Goal: Transaction & Acquisition: Subscribe to service/newsletter

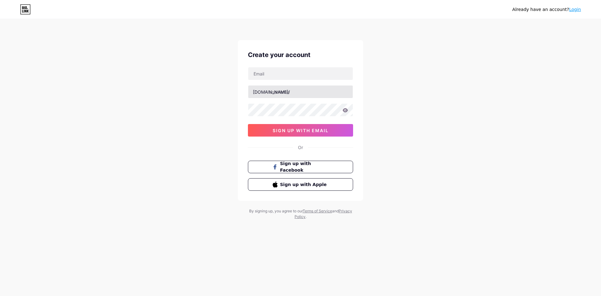
type input "[EMAIL_ADDRESS][DOMAIN_NAME]"
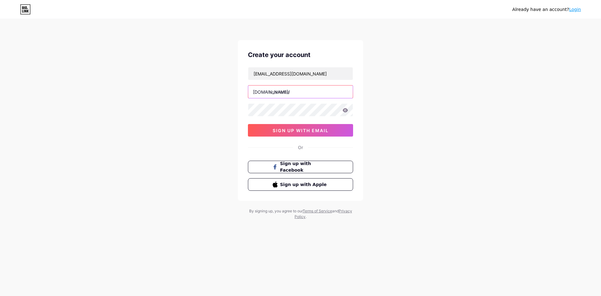
click at [295, 93] on input "text" at bounding box center [300, 92] width 105 height 13
drag, startPoint x: 297, startPoint y: 94, endPoint x: 295, endPoint y: 99, distance: 4.9
click at [296, 94] on input "text" at bounding box center [300, 92] width 105 height 13
paste input "layarkaca88"
type input "layarkaca88"
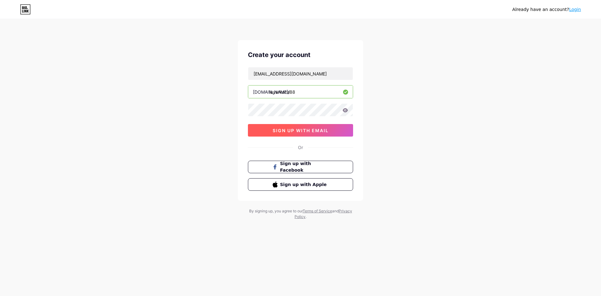
click at [292, 130] on span "sign up with email" at bounding box center [301, 130] width 56 height 5
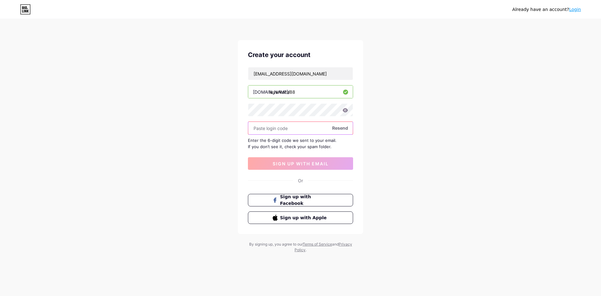
drag, startPoint x: 282, startPoint y: 127, endPoint x: 283, endPoint y: 132, distance: 5.1
click at [282, 127] on input "text" at bounding box center [300, 128] width 105 height 13
paste input "458365"
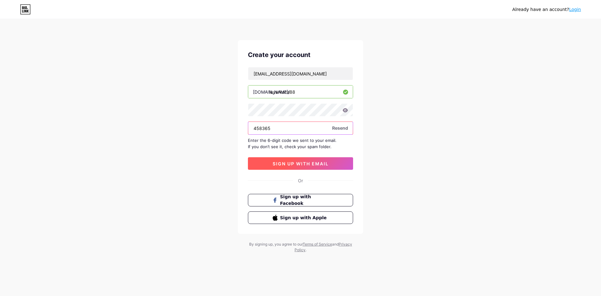
type input "458365"
click at [298, 165] on span "sign up with email" at bounding box center [301, 163] width 56 height 5
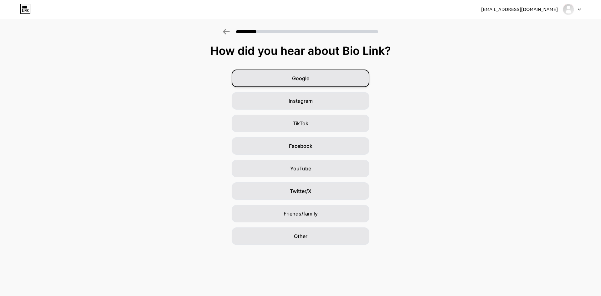
click at [329, 79] on div "Google" at bounding box center [301, 79] width 138 height 18
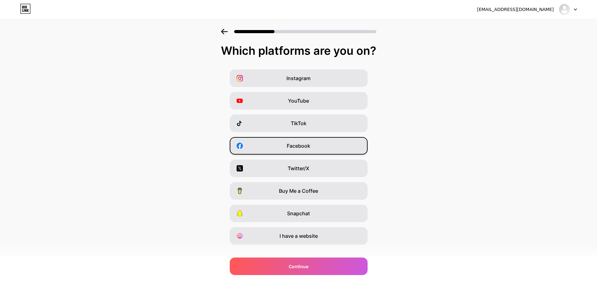
click at [319, 147] on div "Facebook" at bounding box center [299, 146] width 138 height 18
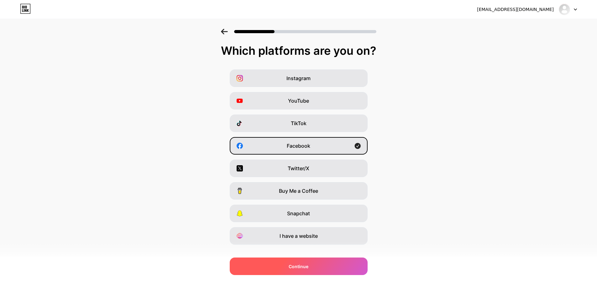
click at [333, 268] on div "Continue" at bounding box center [299, 267] width 138 height 18
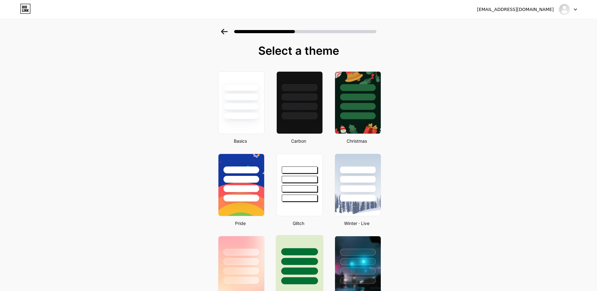
scroll to position [94, 0]
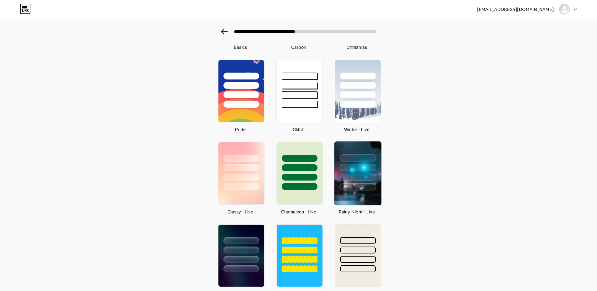
click at [357, 183] on div at bounding box center [357, 166] width 47 height 49
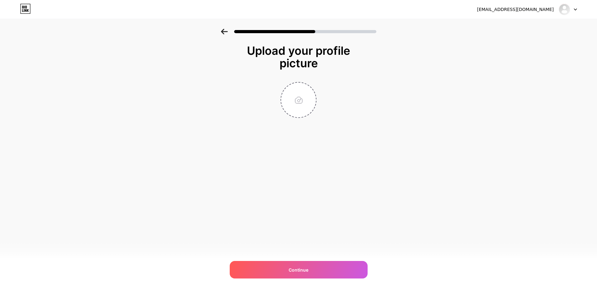
scroll to position [0, 0]
click at [322, 178] on div "wayang000@hotmail.com Logout Link Copied Upload your profile picture Continue" at bounding box center [300, 148] width 601 height 296
click at [229, 32] on icon at bounding box center [226, 32] width 7 height 6
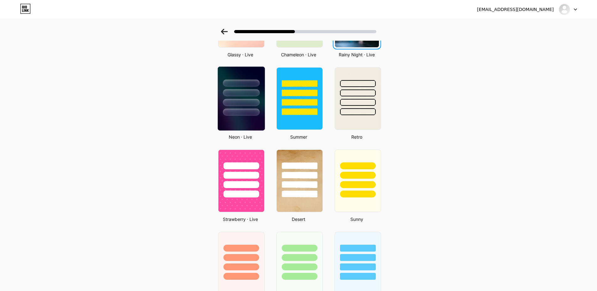
scroll to position [251, 0]
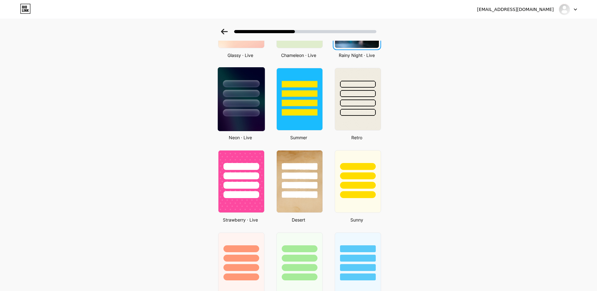
click at [251, 116] on div at bounding box center [241, 112] width 37 height 7
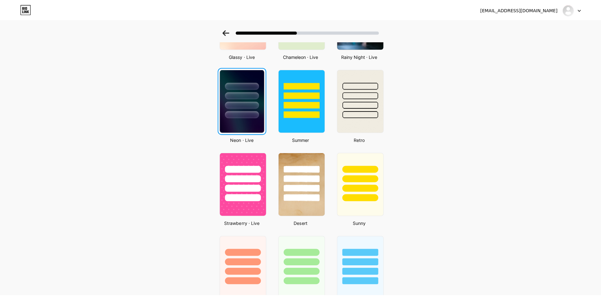
scroll to position [0, 0]
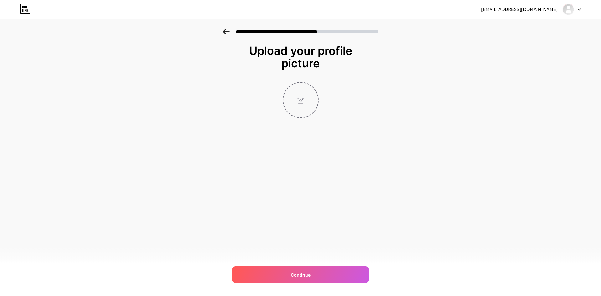
click at [300, 100] on input "file" at bounding box center [300, 100] width 35 height 35
type input "C:\fakepath\Gemini_Generated_Image_b7mt7wb7mt7wb7mt.png"
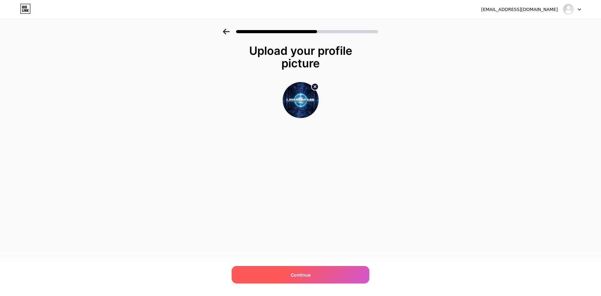
click at [304, 276] on span "Continue" at bounding box center [301, 275] width 20 height 7
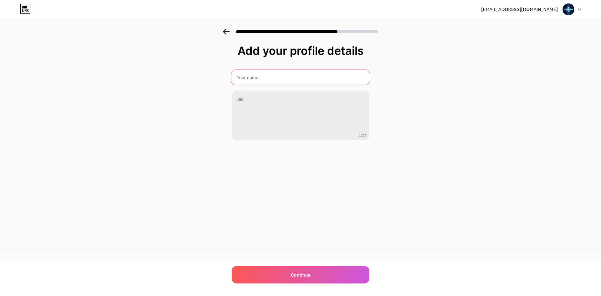
click at [283, 78] on input "text" at bounding box center [300, 77] width 138 height 15
paste input "Layarkaca88"
type input "Layarkaca88"
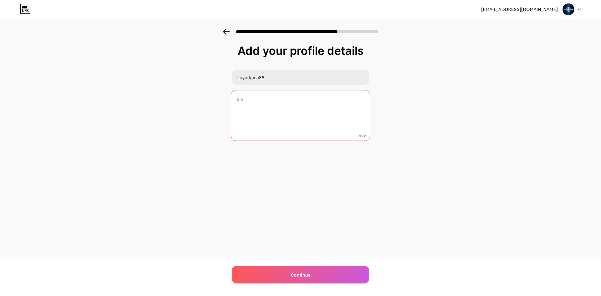
click at [270, 107] on textarea at bounding box center [300, 115] width 138 height 51
drag, startPoint x: 245, startPoint y: 101, endPoint x: 254, endPoint y: 132, distance: 32.4
click at [245, 101] on textarea at bounding box center [300, 116] width 137 height 50
paste textarea "https://www.ultrajpvg.com/register?ref=F88M1AM00112"
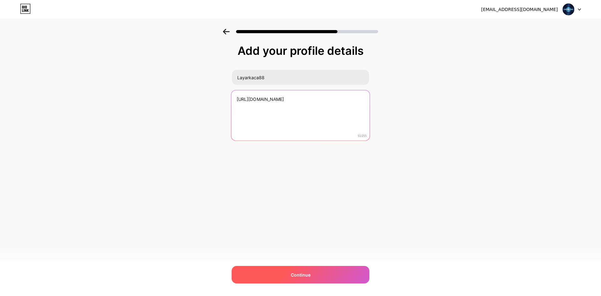
type textarea "https://www.ultrajpvg.com/register?ref=F88M1AM00112"
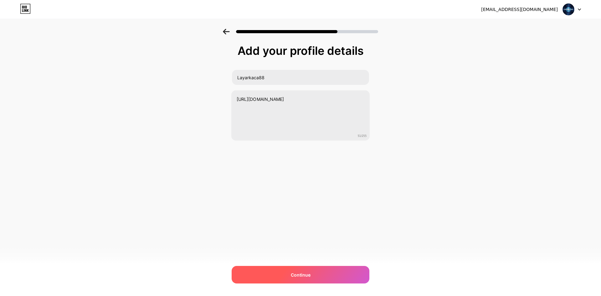
click at [306, 277] on span "Continue" at bounding box center [301, 275] width 20 height 7
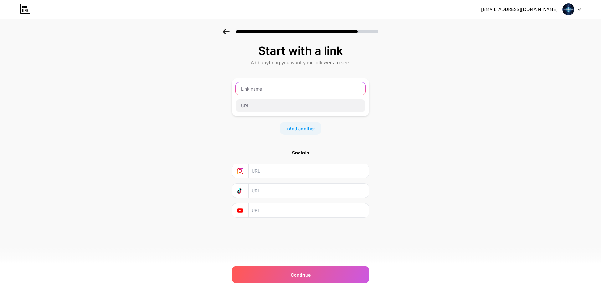
click at [268, 90] on input "text" at bounding box center [301, 88] width 130 height 13
click at [296, 94] on input "text" at bounding box center [301, 88] width 130 height 13
paste input "Layarkaca88"
type input "Layarkaca88"
click at [288, 99] on input "text" at bounding box center [301, 105] width 130 height 13
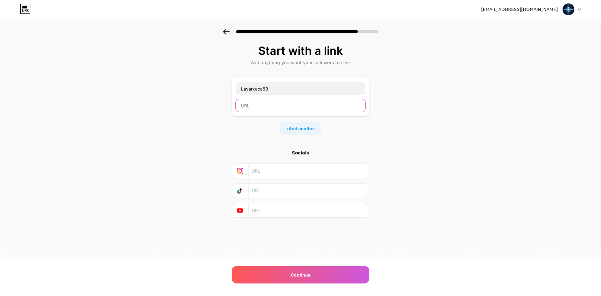
click at [254, 106] on input "text" at bounding box center [301, 105] width 130 height 13
paste input "https://www.ultrajpvg.com/register?ref=F88M1AM00112"
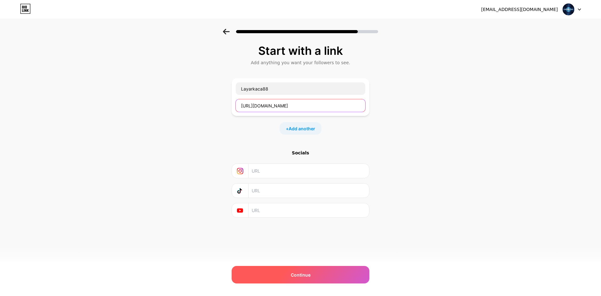
type input "https://www.ultrajpvg.com/register?ref=F88M1AM00112"
click at [304, 278] on div "Continue" at bounding box center [301, 275] width 138 height 18
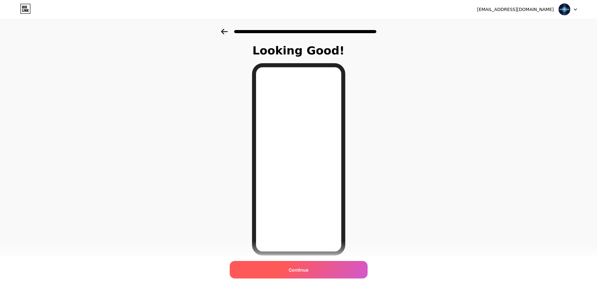
click at [301, 270] on span "Continue" at bounding box center [298, 270] width 20 height 7
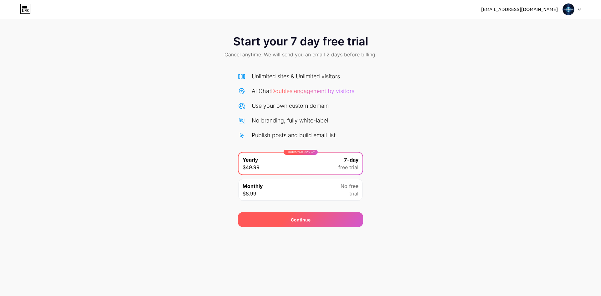
click at [335, 224] on div "Continue" at bounding box center [300, 219] width 125 height 15
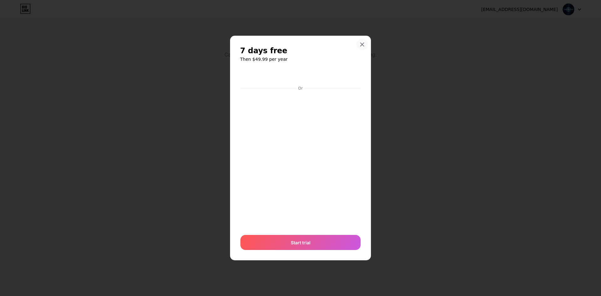
click at [363, 44] on icon at bounding box center [362, 44] width 3 height 3
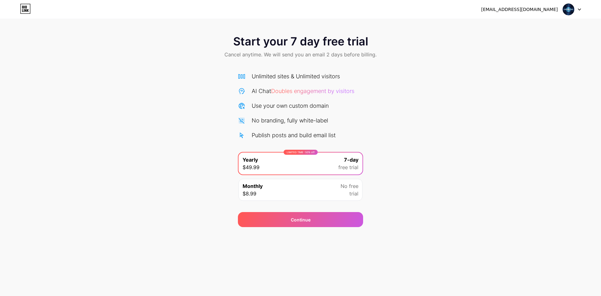
click at [574, 9] on img at bounding box center [569, 9] width 12 height 12
click at [580, 8] on icon at bounding box center [579, 9] width 3 height 2
click at [125, 32] on div "Start your 7 day free trial Cancel anytime. We will send you an email 2 days be…" at bounding box center [300, 47] width 601 height 37
click at [26, 10] on icon at bounding box center [26, 10] width 2 height 3
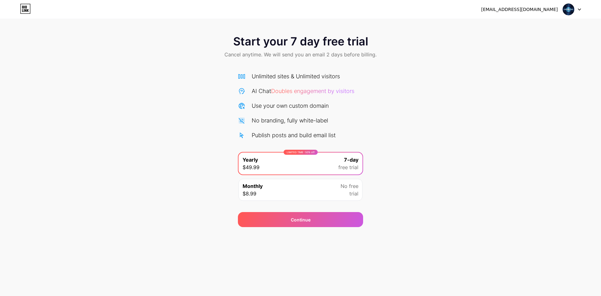
click at [291, 124] on div "No branding, fully white-label" at bounding box center [290, 120] width 76 height 8
click at [309, 153] on div "LIMITED TIME : 50% off" at bounding box center [301, 152] width 34 height 5
click at [292, 80] on div "Unlimited sites & Unlimited visitors" at bounding box center [296, 76] width 88 height 8
click at [295, 96] on div "Unlimited sites & Unlimited visitors AI Chat Doubles engagement by visitors Use…" at bounding box center [300, 105] width 125 height 67
click at [297, 100] on div "Unlimited sites & Unlimited visitors AI Chat Doubles engagement by visitors Use…" at bounding box center [300, 105] width 125 height 67
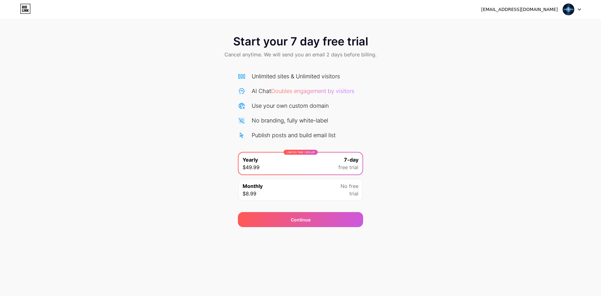
click at [297, 116] on div "Unlimited sites & Unlimited visitors AI Chat Doubles engagement by visitors Use…" at bounding box center [300, 105] width 125 height 67
click at [297, 117] on div "No branding, fully white-label" at bounding box center [290, 120] width 76 height 8
drag, startPoint x: 340, startPoint y: 127, endPoint x: 361, endPoint y: 130, distance: 20.9
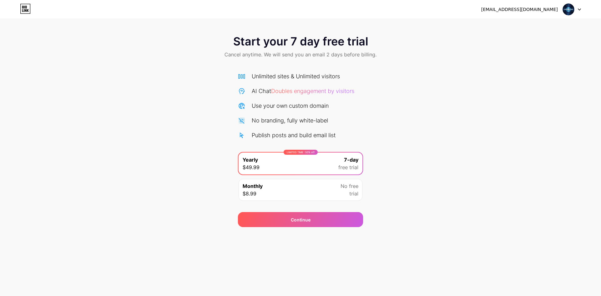
click at [352, 127] on div "Unlimited sites & Unlimited visitors AI Chat Doubles engagement by visitors Use…" at bounding box center [300, 105] width 125 height 67
click at [580, 8] on div at bounding box center [572, 9] width 18 height 11
drag, startPoint x: 501, startPoint y: 89, endPoint x: 501, endPoint y: 85, distance: 4.1
click at [501, 88] on div "Start your 7 day free trial Cancel anytime. We will send you an email 2 days be…" at bounding box center [300, 128] width 601 height 198
click at [523, 9] on div "[EMAIL_ADDRESS][DOMAIN_NAME]" at bounding box center [519, 9] width 77 height 7
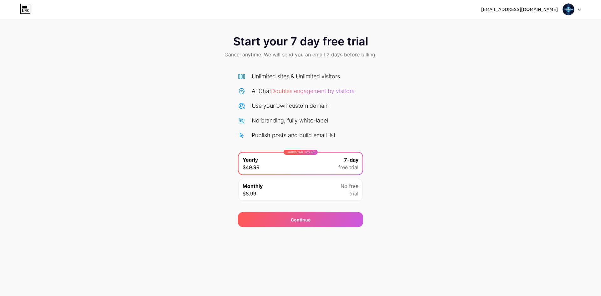
click at [579, 9] on icon at bounding box center [580, 10] width 3 height 2
click at [569, 9] on img at bounding box center [569, 9] width 12 height 12
click at [251, 60] on div "Start your 7 day free trial Cancel anytime. We will send you an email 2 days be…" at bounding box center [300, 47] width 601 height 37
click at [263, 223] on div "Continue" at bounding box center [300, 219] width 125 height 15
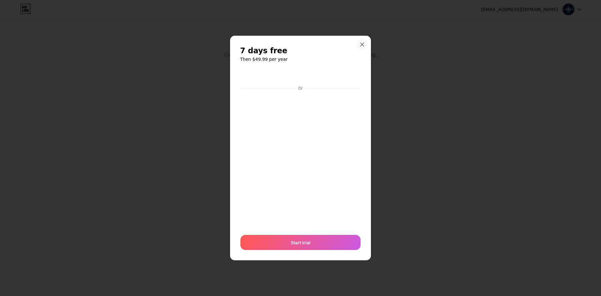
click at [363, 43] on icon at bounding box center [362, 44] width 5 height 5
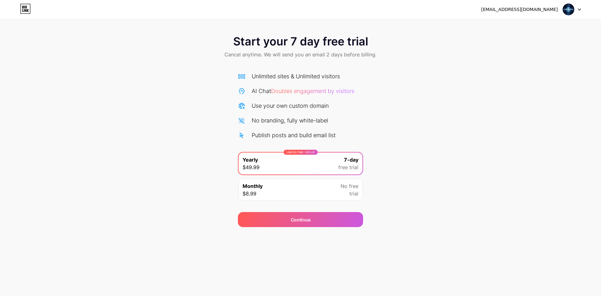
click at [330, 192] on div "Monthly $8.99 No free trial" at bounding box center [301, 190] width 124 height 22
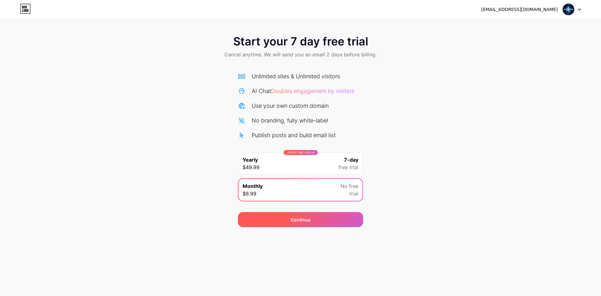
click at [332, 224] on div "Continue" at bounding box center [300, 219] width 125 height 15
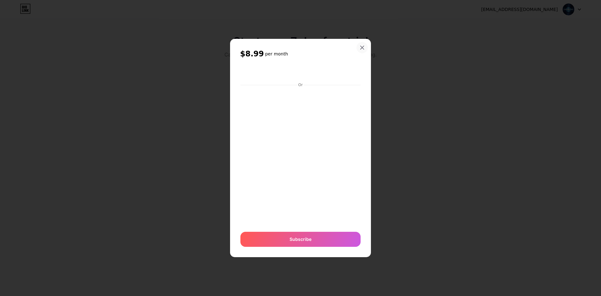
click at [362, 47] on icon at bounding box center [362, 47] width 3 height 3
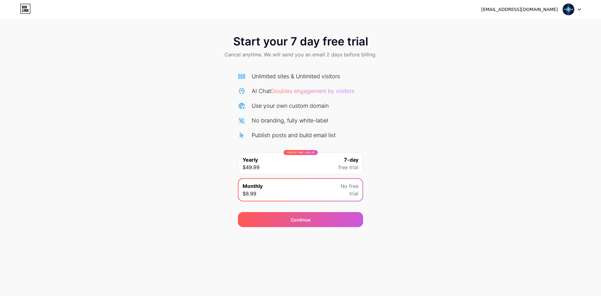
click at [262, 126] on div "Unlimited sites & Unlimited visitors AI Chat Doubles engagement by visitors Use…" at bounding box center [300, 105] width 125 height 67
click at [283, 112] on div "Unlimited sites & Unlimited visitors AI Chat Doubles engagement by visitors Use…" at bounding box center [300, 105] width 125 height 67
drag, startPoint x: 299, startPoint y: 96, endPoint x: 307, endPoint y: 91, distance: 9.2
click at [302, 94] on div "Unlimited sites & Unlimited visitors AI Chat Doubles engagement by visitors Use…" at bounding box center [300, 105] width 125 height 67
click at [311, 88] on span "Doubles engagement by visitors" at bounding box center [312, 91] width 83 height 7
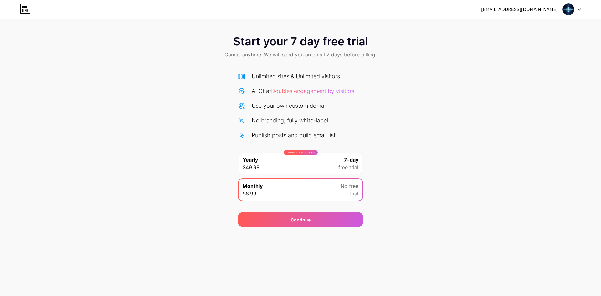
click at [312, 86] on div "Unlimited sites & Unlimited visitors AI Chat Doubles engagement by visitors Use…" at bounding box center [300, 105] width 125 height 67
click at [315, 150] on div "LIMITED TIME : 50% off" at bounding box center [301, 152] width 34 height 5
